Goal: Navigation & Orientation: Understand site structure

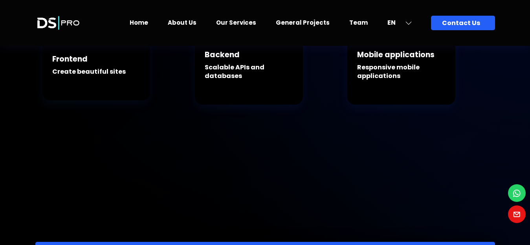
scroll to position [79, 0]
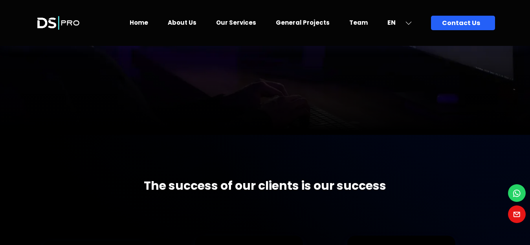
click at [54, 24] on img at bounding box center [58, 23] width 46 height 29
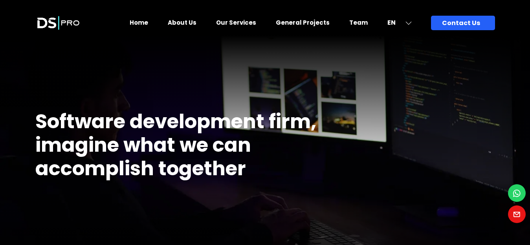
click at [148, 21] on link "Home" at bounding box center [139, 22] width 18 height 8
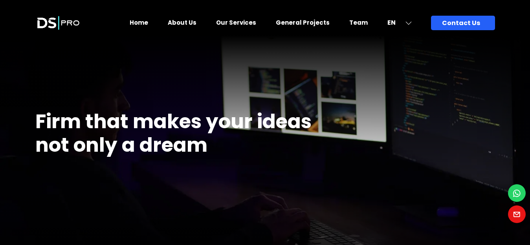
click at [188, 19] on link "About Us" at bounding box center [182, 22] width 29 height 8
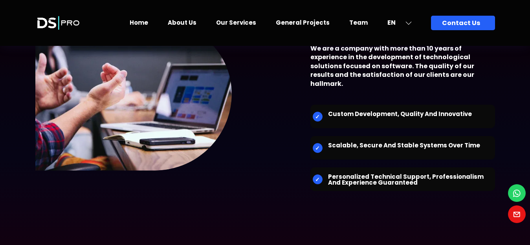
scroll to position [157, 0]
